Goal: Obtain resource: Download file/media

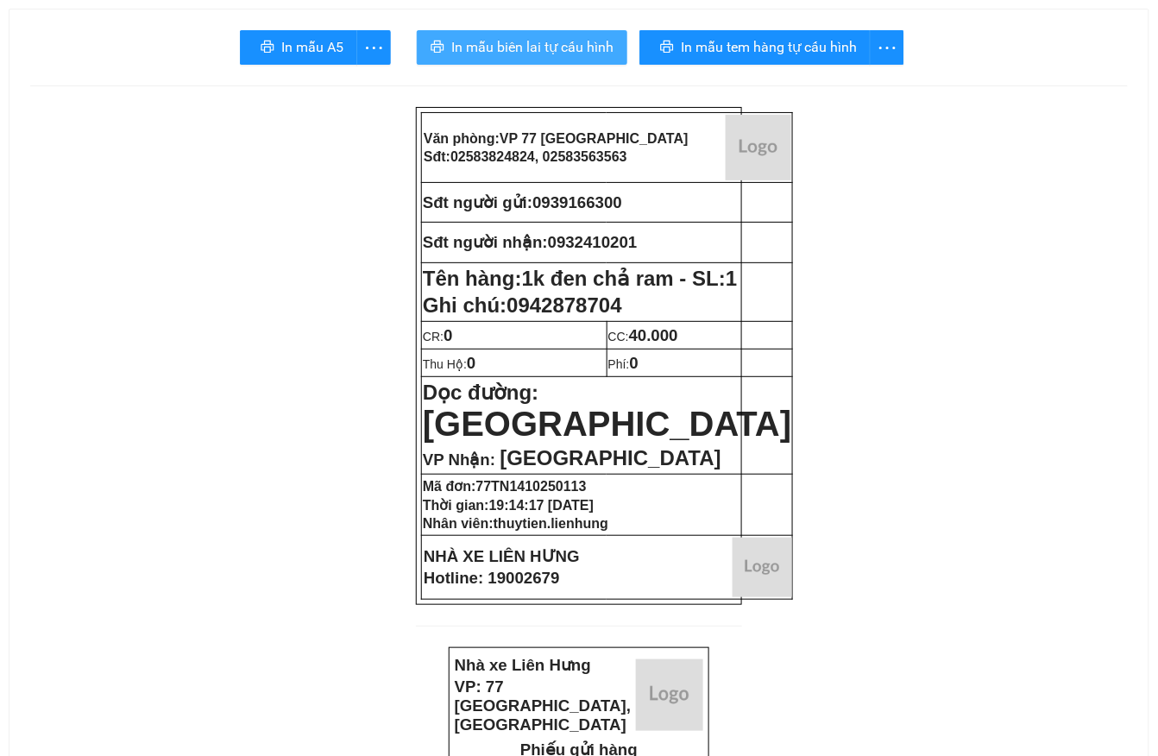
click at [497, 57] on span "In mẫu biên lai tự cấu hình" at bounding box center [532, 47] width 162 height 22
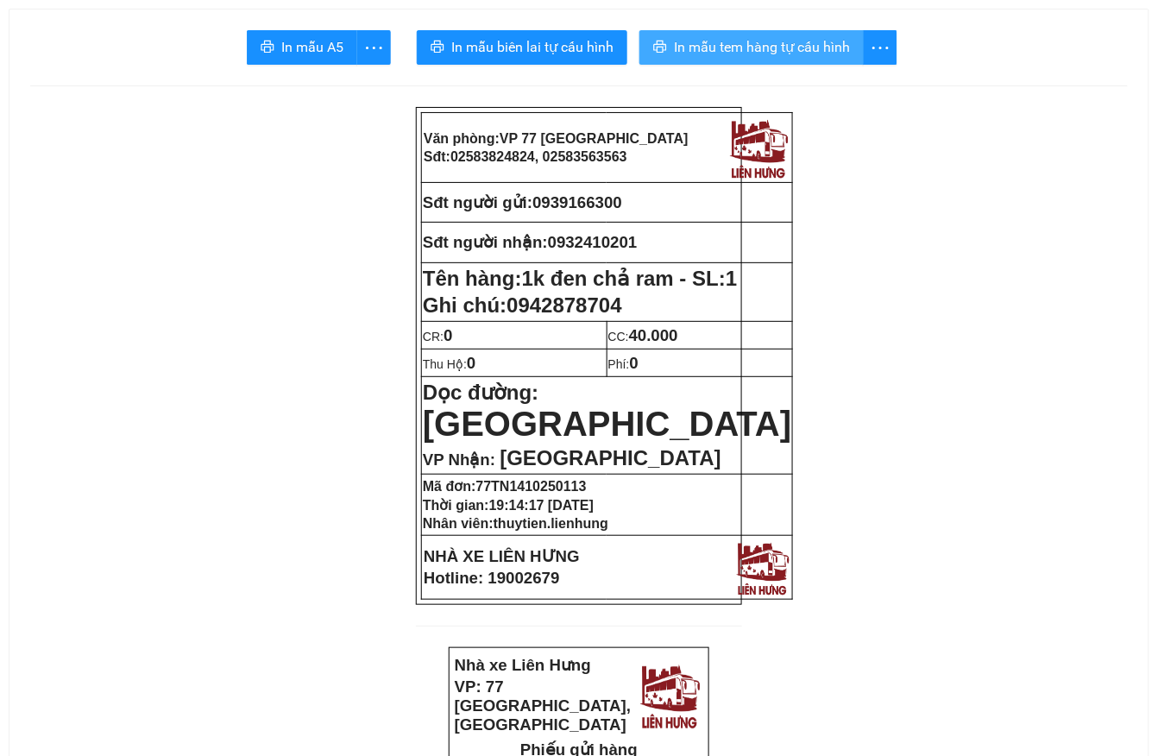
click at [790, 62] on button "In mẫu tem hàng tự cấu hình" at bounding box center [751, 47] width 224 height 35
